Goal: Complete application form

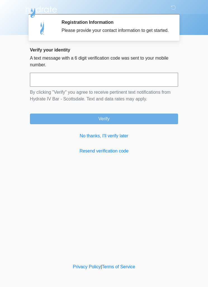
click at [123, 138] on link "No thanks, I'll verify later" at bounding box center [104, 136] width 148 height 7
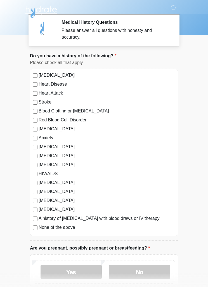
click at [151, 275] on label "No" at bounding box center [139, 272] width 61 height 14
click at [154, 270] on label "No" at bounding box center [139, 272] width 61 height 14
click at [149, 271] on label "No" at bounding box center [139, 272] width 61 height 14
click at [148, 273] on label "No" at bounding box center [139, 272] width 61 height 14
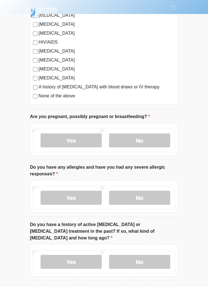
scroll to position [131, 0]
click at [157, 198] on label "No" at bounding box center [139, 198] width 61 height 14
click at [148, 255] on label "No" at bounding box center [139, 262] width 61 height 14
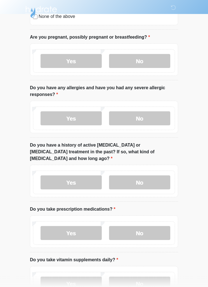
click at [159, 226] on label "No" at bounding box center [139, 233] width 61 height 14
click at [56, 230] on label "Yes" at bounding box center [71, 233] width 61 height 14
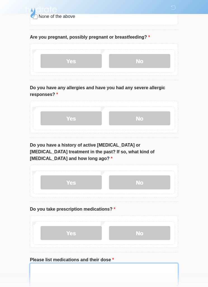
click at [145, 263] on textarea "Please list medications and their dose" at bounding box center [104, 275] width 148 height 24
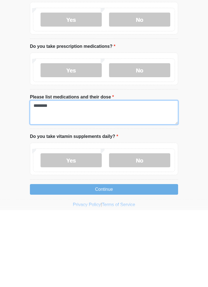
type textarea "*******"
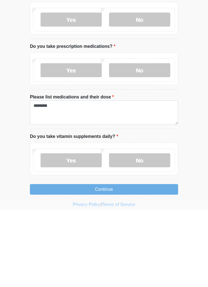
click at [56, 230] on label "Yes" at bounding box center [71, 237] width 61 height 14
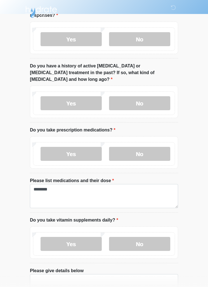
scroll to position [325, 0]
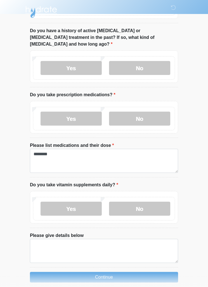
click at [162, 202] on label "No" at bounding box center [139, 209] width 61 height 14
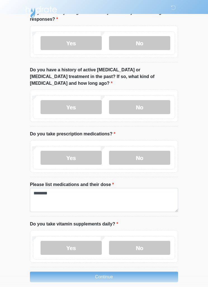
click at [150, 243] on label "No" at bounding box center [139, 248] width 61 height 14
click at [156, 272] on button "Continue" at bounding box center [104, 277] width 148 height 11
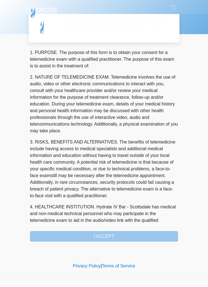
scroll to position [0, 0]
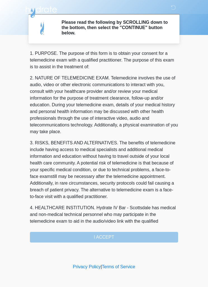
click at [149, 244] on div "‎ ‎ ‎ Please read the following by SCROLLING down to the bottom, then select th…" at bounding box center [104, 131] width 168 height 251
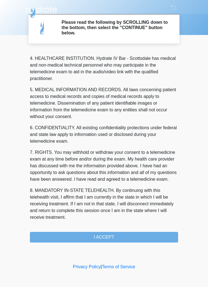
scroll to position [156, 0]
click at [150, 232] on button "I ACCEPT" at bounding box center [104, 237] width 148 height 11
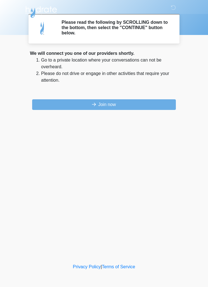
click at [154, 237] on div "‎ ‎ ‎ Please read the following by SCROLLING down to the bottom, then select th…" at bounding box center [104, 131] width 168 height 251
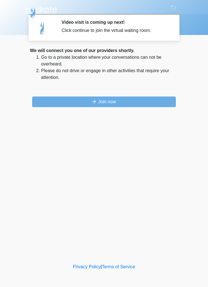
click at [44, 102] on button "Join now" at bounding box center [104, 102] width 144 height 11
